Goal: Navigation & Orientation: Find specific page/section

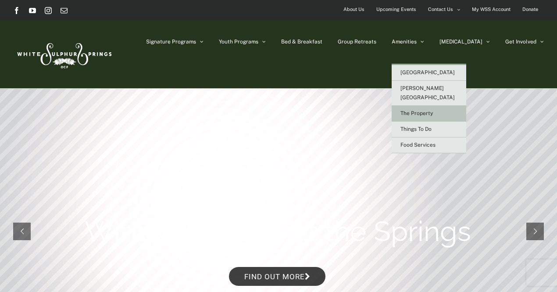
click at [433, 110] on span "The Property" at bounding box center [416, 113] width 32 height 6
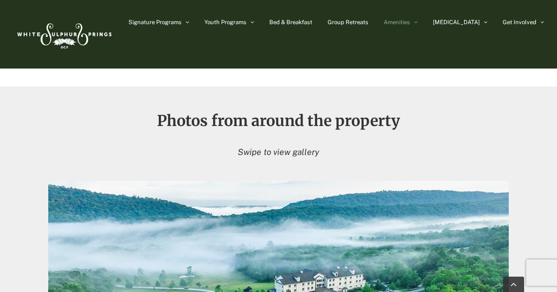
scroll to position [714, 0]
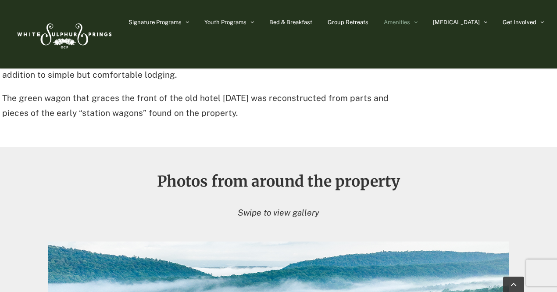
scroll to position [656, 0]
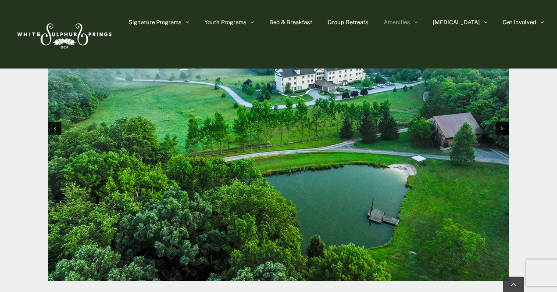
click at [333, 189] on img "1 / 10" at bounding box center [278, 127] width 461 height 307
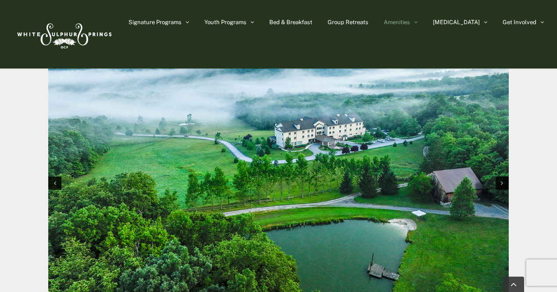
scroll to position [865, 0]
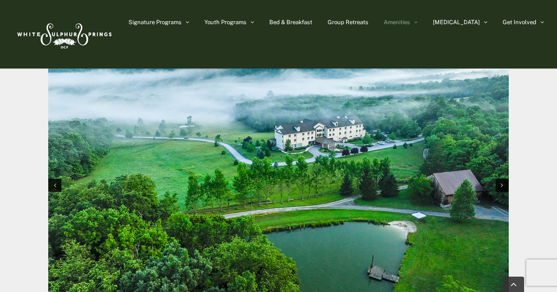
click at [307, 185] on img "1 / 10" at bounding box center [278, 184] width 461 height 307
click at [506, 193] on img "1 / 10" at bounding box center [278, 184] width 461 height 307
click at [503, 185] on icon "Next slide" at bounding box center [502, 185] width 2 height 6
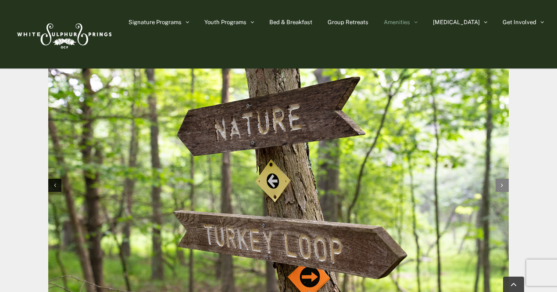
scroll to position [857, 0]
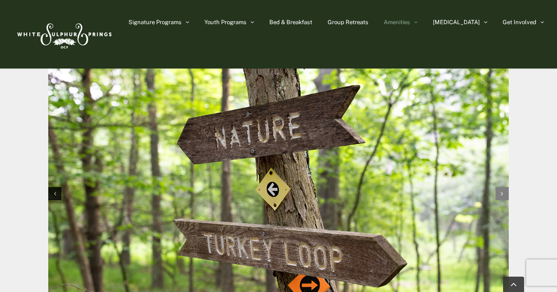
click at [503, 194] on div "Next slide" at bounding box center [502, 193] width 13 height 13
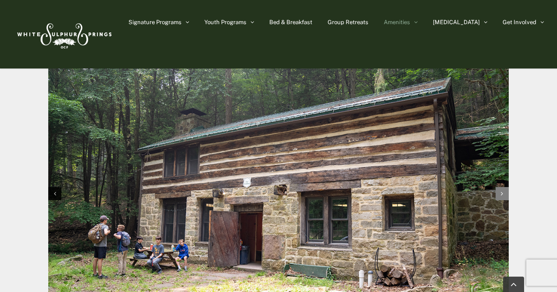
click at [503, 194] on div "Next slide" at bounding box center [502, 193] width 13 height 13
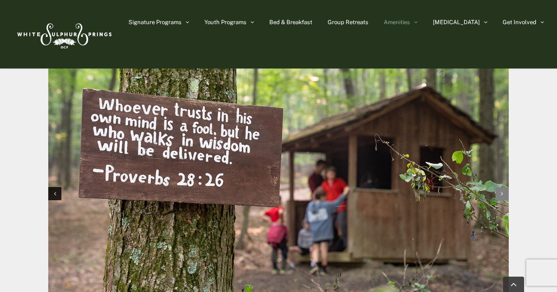
click at [503, 194] on div "Next slide" at bounding box center [502, 193] width 13 height 13
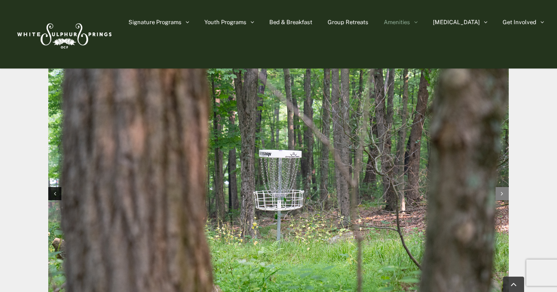
click at [503, 194] on div "Next slide" at bounding box center [502, 193] width 13 height 13
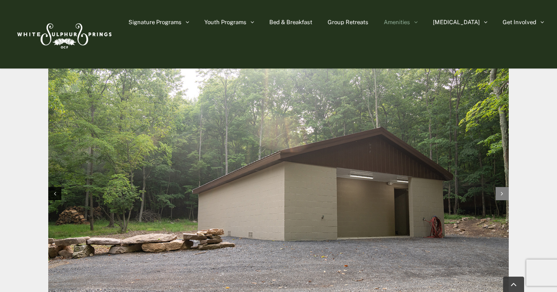
click at [503, 194] on div "Next slide" at bounding box center [502, 193] width 13 height 13
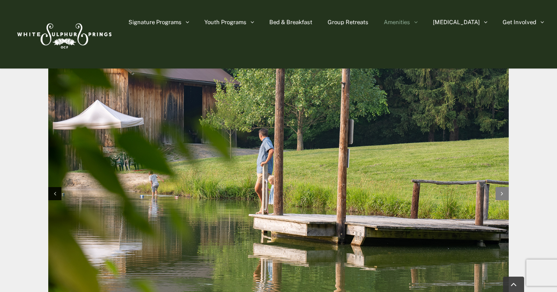
click at [503, 194] on div "Next slide" at bounding box center [502, 193] width 13 height 13
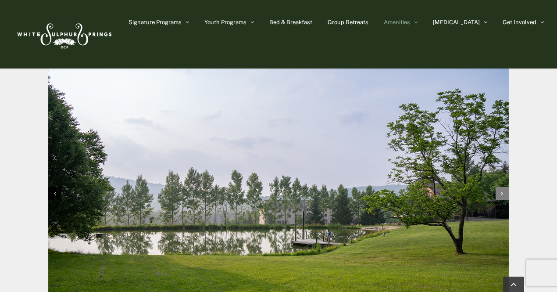
click at [503, 194] on div "Next slide" at bounding box center [502, 193] width 13 height 13
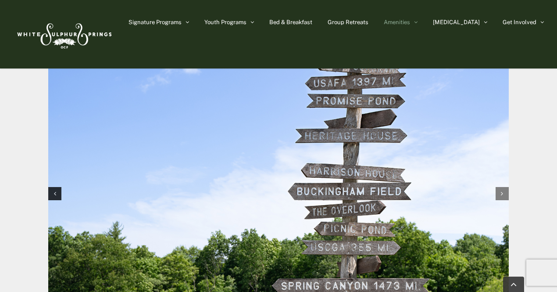
click at [503, 194] on div "Next slide" at bounding box center [502, 193] width 13 height 13
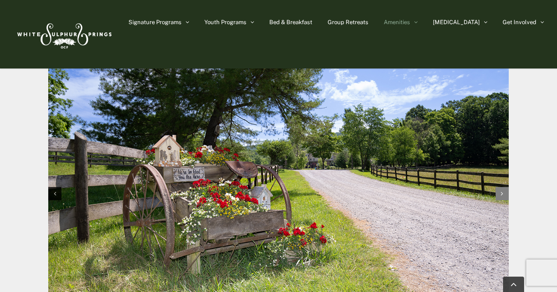
click at [503, 194] on div "Next slide" at bounding box center [502, 193] width 13 height 13
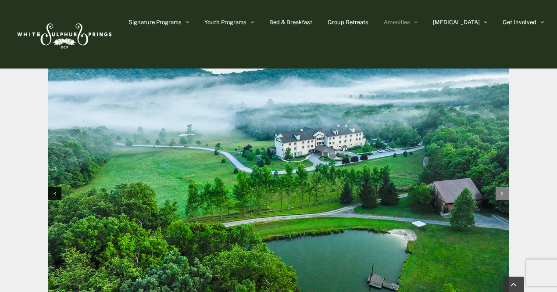
click at [503, 194] on div "Next slide" at bounding box center [502, 193] width 13 height 13
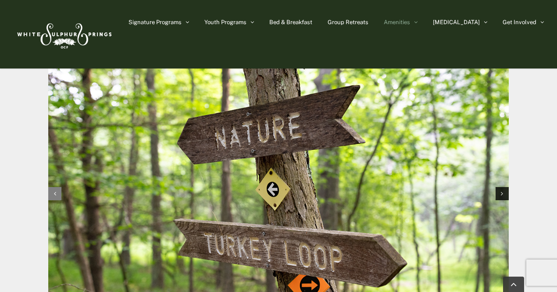
click at [56, 192] on div "Previous slide" at bounding box center [54, 193] width 13 height 13
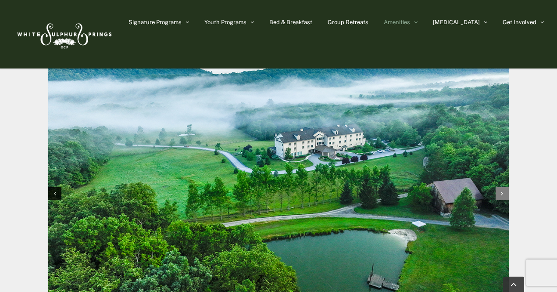
click at [501, 196] on icon "Next slide" at bounding box center [502, 193] width 2 height 6
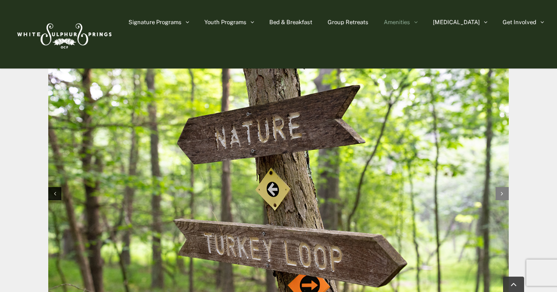
click at [501, 196] on icon "Next slide" at bounding box center [502, 193] width 2 height 6
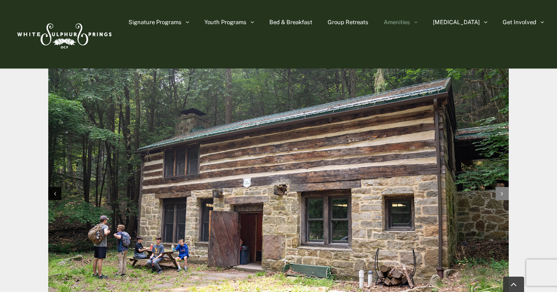
click at [501, 196] on icon "Next slide" at bounding box center [502, 193] width 2 height 6
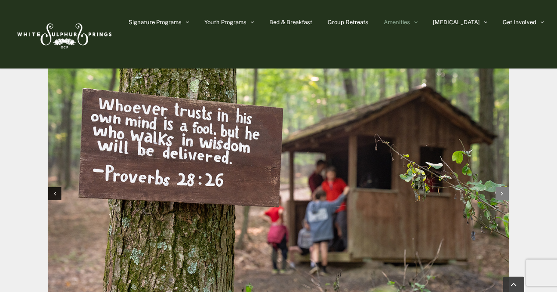
click at [501, 196] on icon "Next slide" at bounding box center [502, 193] width 2 height 6
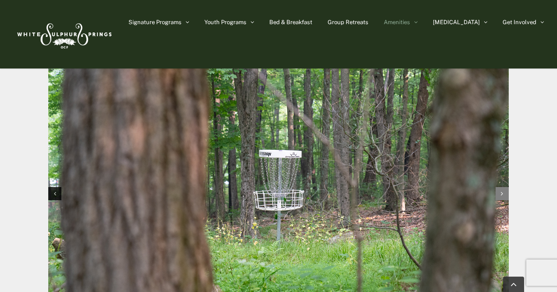
click at [501, 196] on icon "Next slide" at bounding box center [502, 193] width 2 height 6
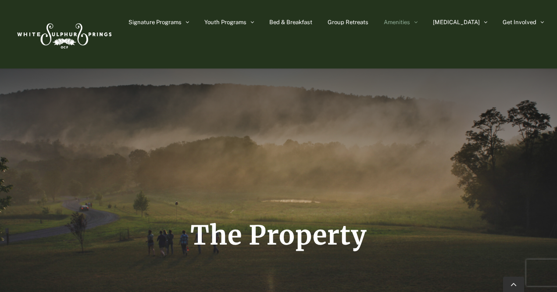
scroll to position [0, 0]
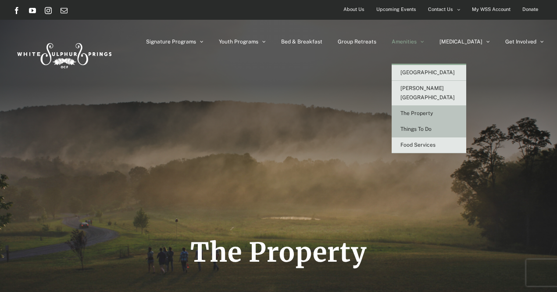
click at [432, 126] on span "Things To Do" at bounding box center [415, 129] width 31 height 6
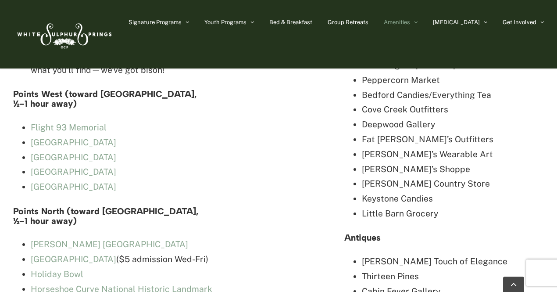
scroll to position [2477, 0]
